Goal: Ask a question: Seek information or help from site administrators or community

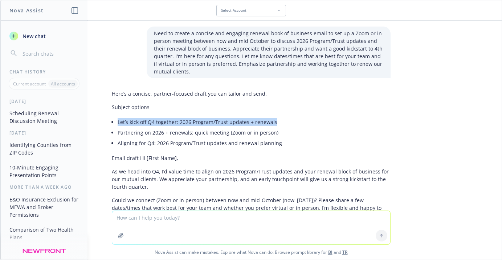
scroll to position [120, 0]
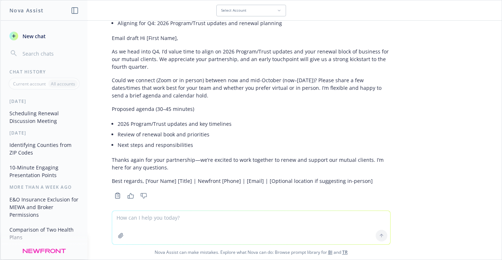
click at [127, 193] on icon "button" at bounding box center [130, 195] width 7 height 5
click at [140, 223] on textarea at bounding box center [251, 227] width 278 height 33
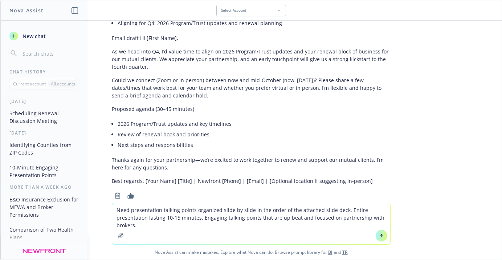
type textarea "Need presentation talking points organized slide by slide in the order of the a…"
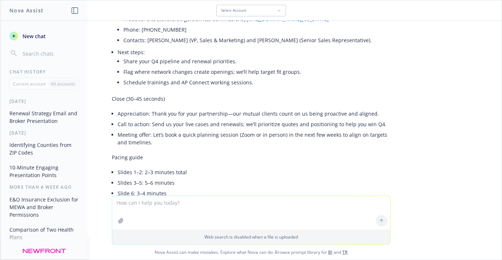
scroll to position [1054, 0]
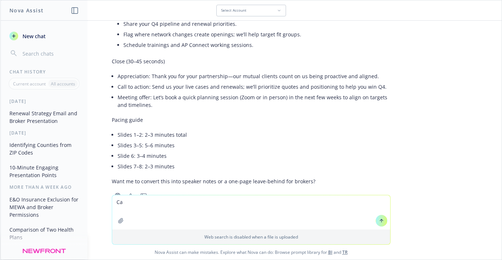
type textarea "C"
type textarea "convert to speaker notes"
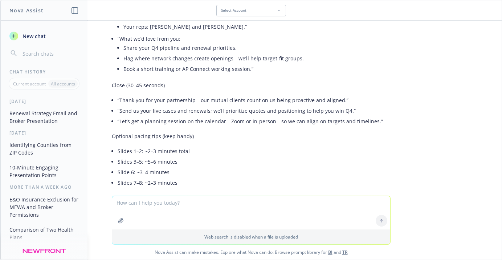
scroll to position [2075, 0]
